Goal: Task Accomplishment & Management: Manage account settings

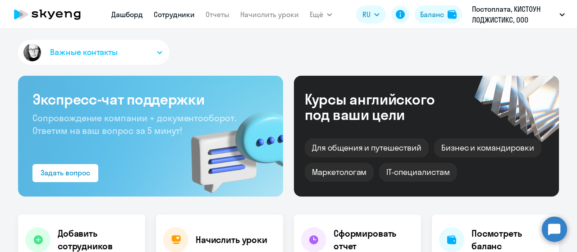
click at [183, 17] on link "Сотрудники" at bounding box center [174, 14] width 41 height 9
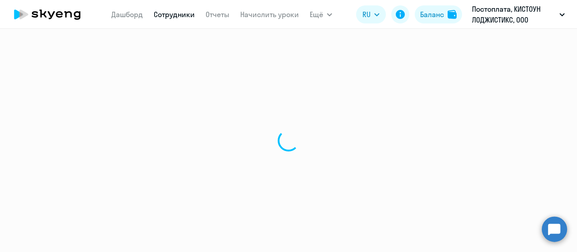
select select "30"
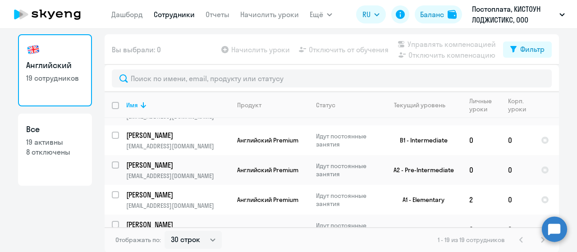
scroll to position [199, 0]
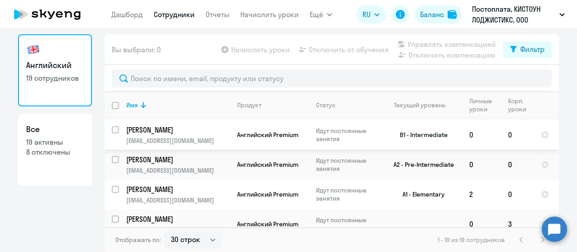
click at [115, 144] on input "select row 5477022" at bounding box center [121, 135] width 18 height 18
checkbox input "true"
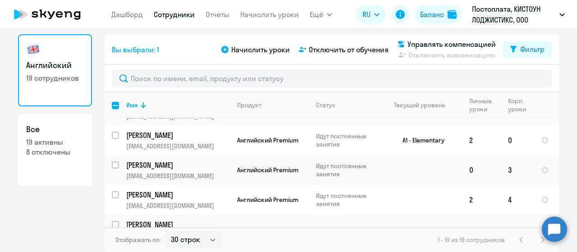
scroll to position [247, 0]
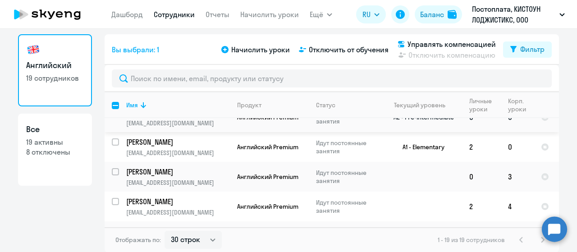
click at [112, 127] on input "select row 24268984" at bounding box center [121, 118] width 18 height 18
checkbox input "true"
click at [113, 157] on input "select row 24485438" at bounding box center [121, 147] width 18 height 18
checkbox input "true"
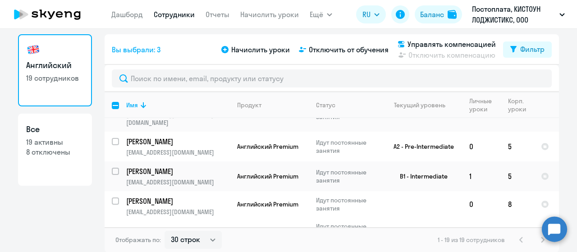
scroll to position [380, 0]
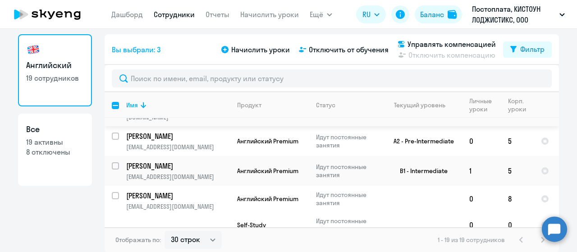
click at [112, 113] on input "select row 40461073" at bounding box center [121, 104] width 18 height 18
checkbox input "true"
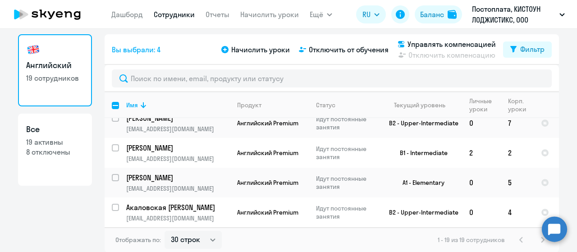
scroll to position [572, 0]
click at [251, 49] on span "Начислить уроки" at bounding box center [260, 49] width 59 height 11
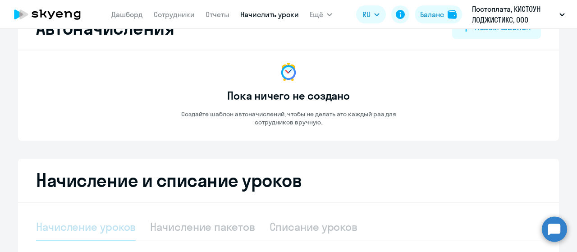
select select "10"
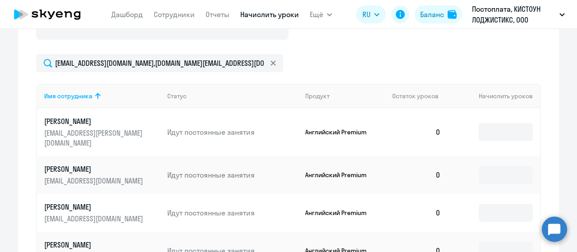
scroll to position [303, 0]
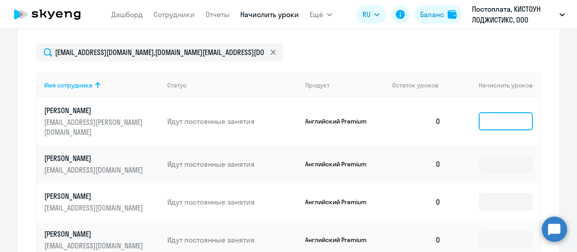
click at [513, 118] on input at bounding box center [506, 121] width 54 height 18
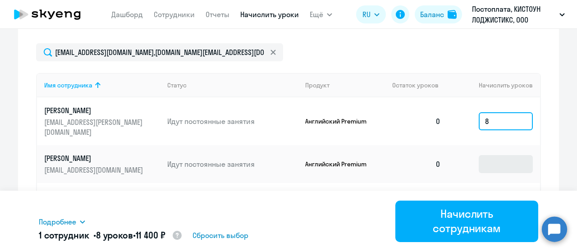
type input "8"
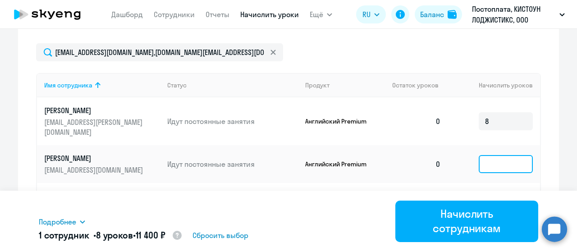
click at [490, 168] on input at bounding box center [506, 164] width 54 height 18
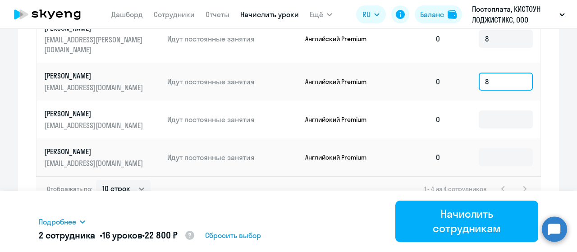
scroll to position [405, 0]
type input "8"
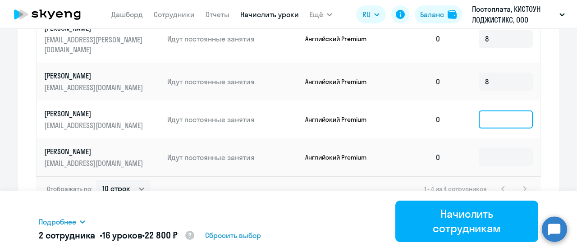
click at [506, 116] on input at bounding box center [506, 120] width 54 height 18
type input "8"
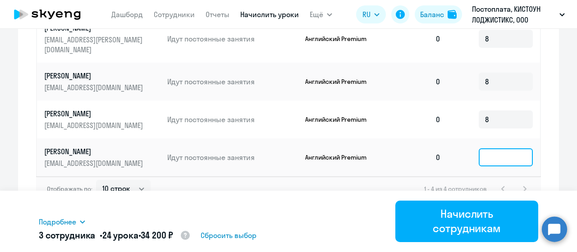
click at [495, 152] on input at bounding box center [506, 157] width 54 height 18
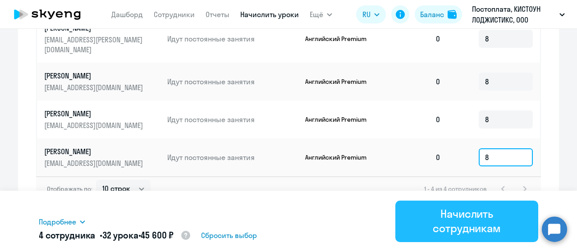
type input "8"
click at [483, 226] on div "Начислить сотрудникам" at bounding box center [467, 221] width 118 height 29
